Goal: Task Accomplishment & Management: Complete application form

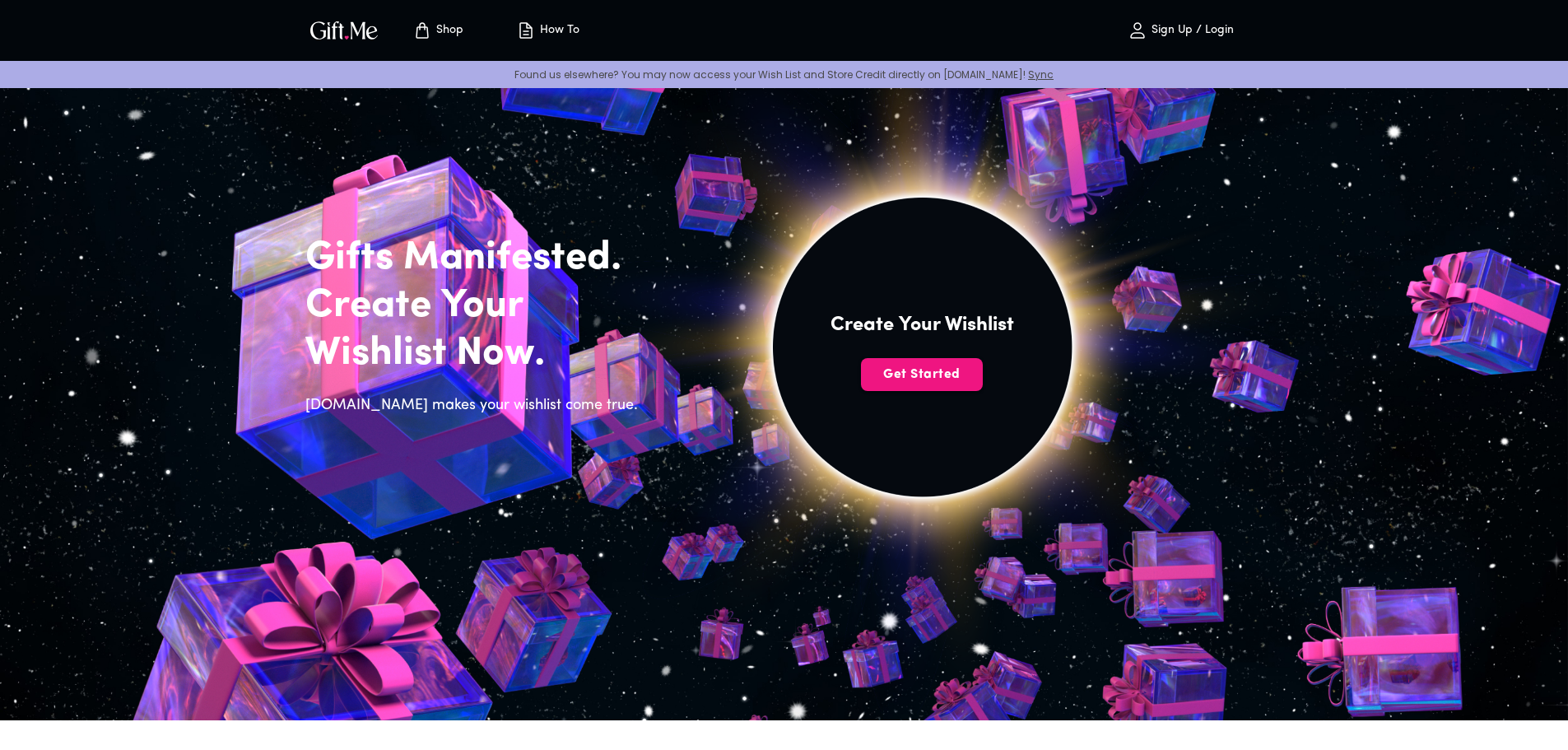
click at [897, 336] on h4 "Create Your Wishlist" at bounding box center [922, 326] width 184 height 27
click at [906, 360] on button "Get Started" at bounding box center [922, 375] width 122 height 33
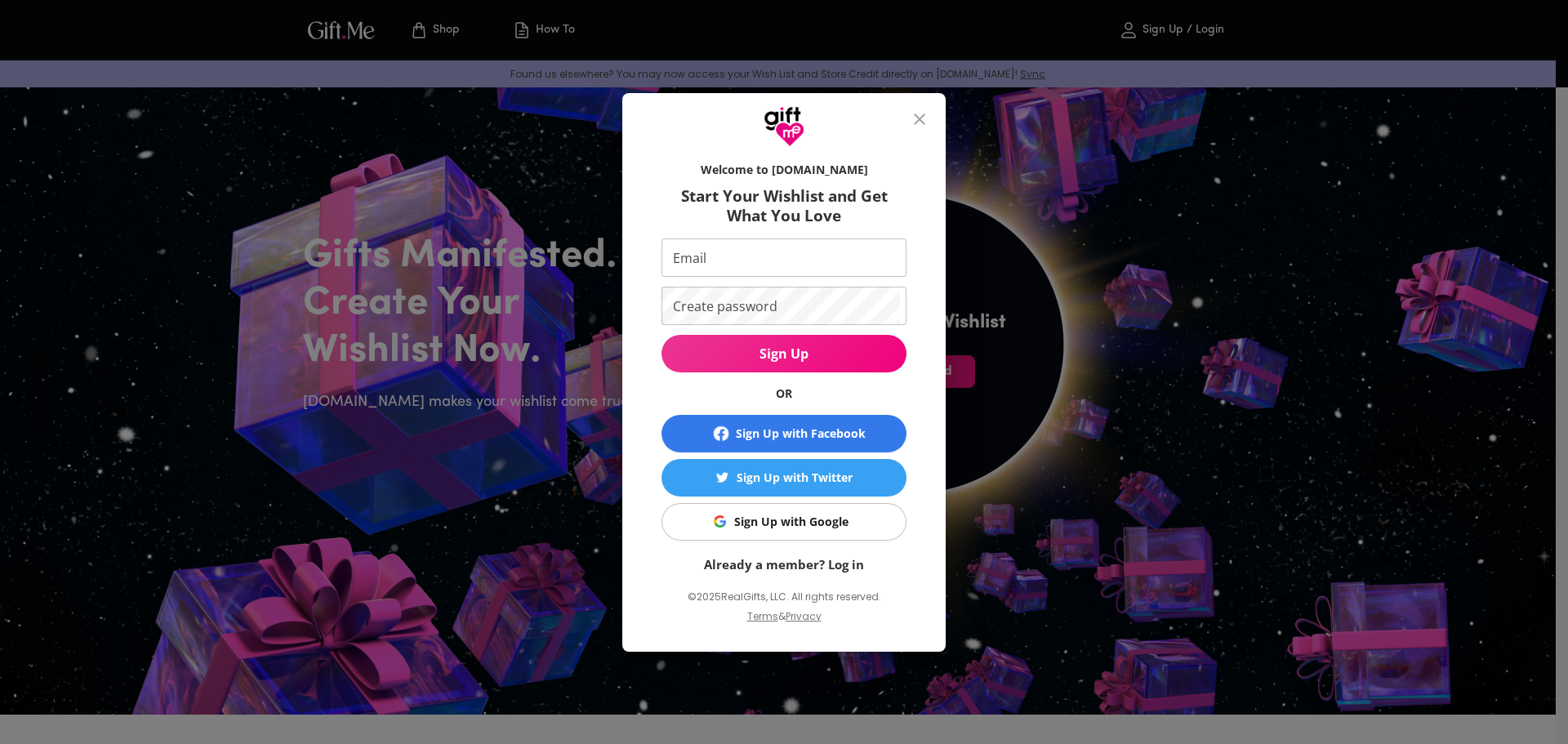
click at [835, 437] on div "Sign Up with Facebook" at bounding box center [801, 433] width 130 height 18
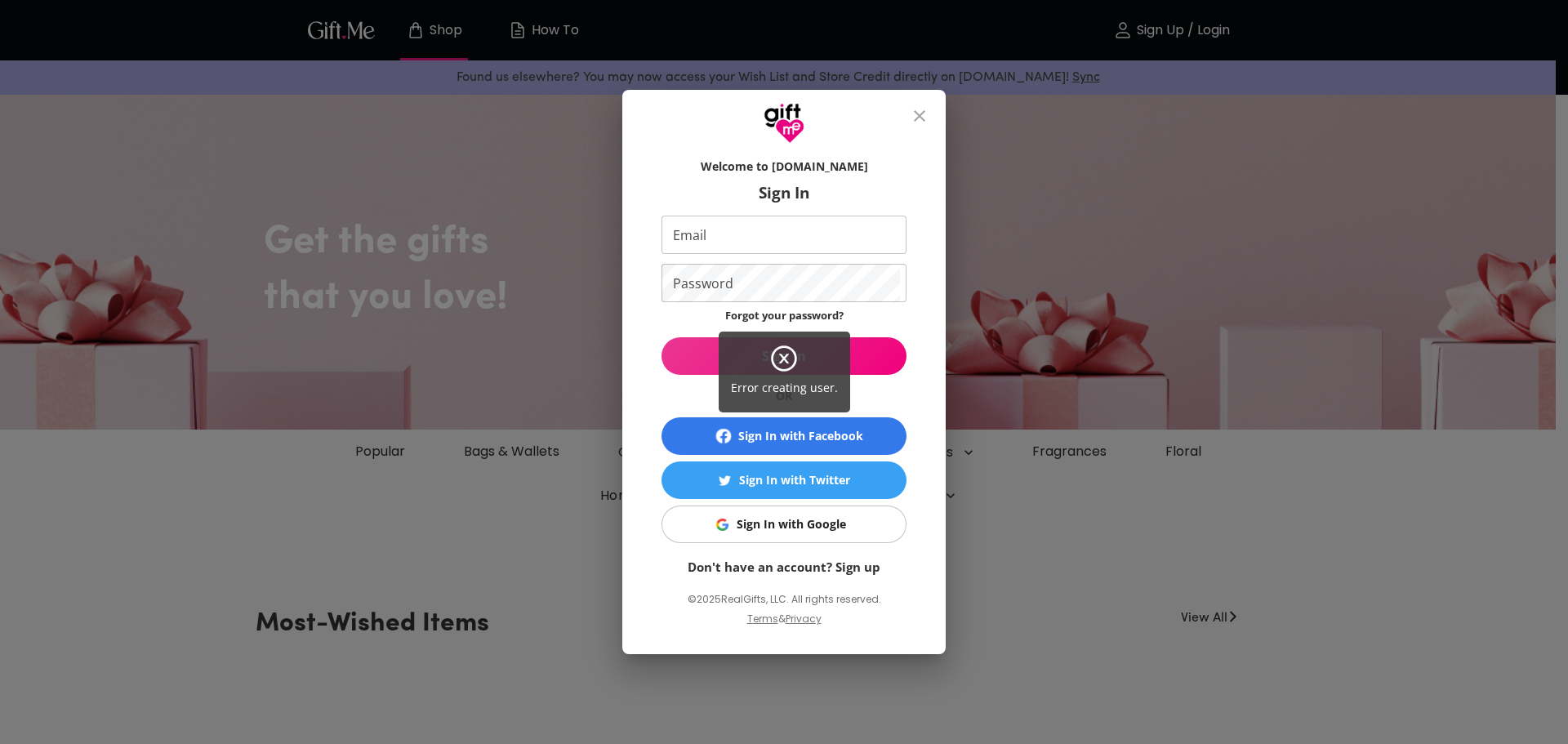
click at [779, 428] on div "Error creating user." at bounding box center [784, 372] width 1568 height 744
drag, startPoint x: 784, startPoint y: 437, endPoint x: 815, endPoint y: 353, distance: 89.5
click at [785, 437] on div "Error creating user." at bounding box center [784, 372] width 1568 height 744
click at [781, 346] on icon at bounding box center [784, 358] width 26 height 26
click at [781, 362] on icon at bounding box center [784, 358] width 10 height 10
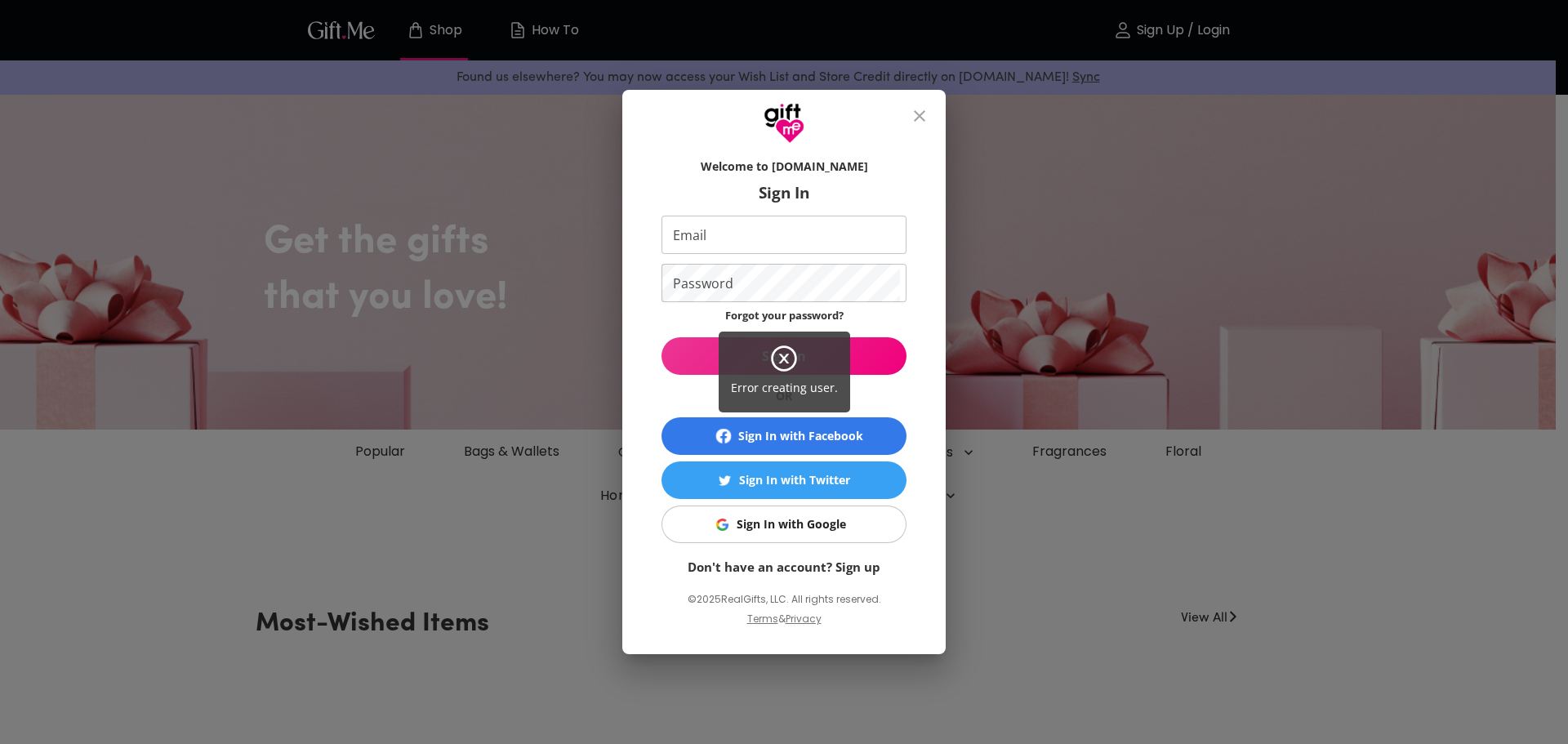
click at [786, 442] on div "Error creating user." at bounding box center [784, 372] width 1568 height 744
click at [789, 438] on div "Sign In with Facebook" at bounding box center [801, 436] width 125 height 18
click at [786, 446] on div "Error creating user." at bounding box center [784, 372] width 1568 height 744
click at [798, 532] on div "Error creating user." at bounding box center [784, 372] width 1568 height 744
click at [779, 349] on icon at bounding box center [784, 358] width 26 height 26
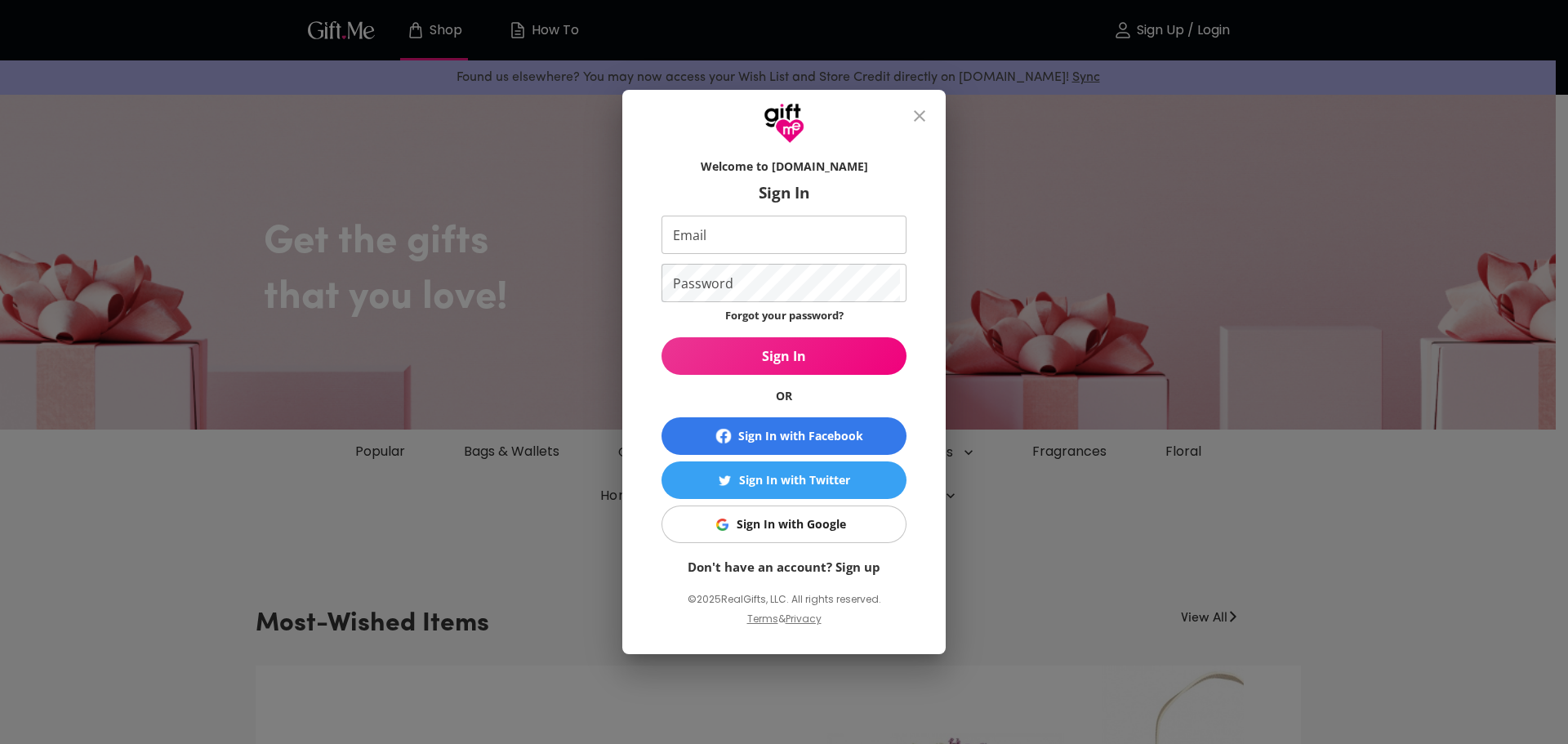
click at [776, 529] on div "Sign In with Google" at bounding box center [791, 524] width 110 height 18
